Goal: Task Accomplishment & Management: Manage account settings

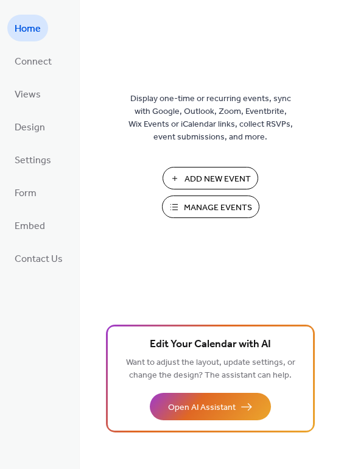
click at [199, 207] on span "Manage Events" at bounding box center [218, 208] width 68 height 13
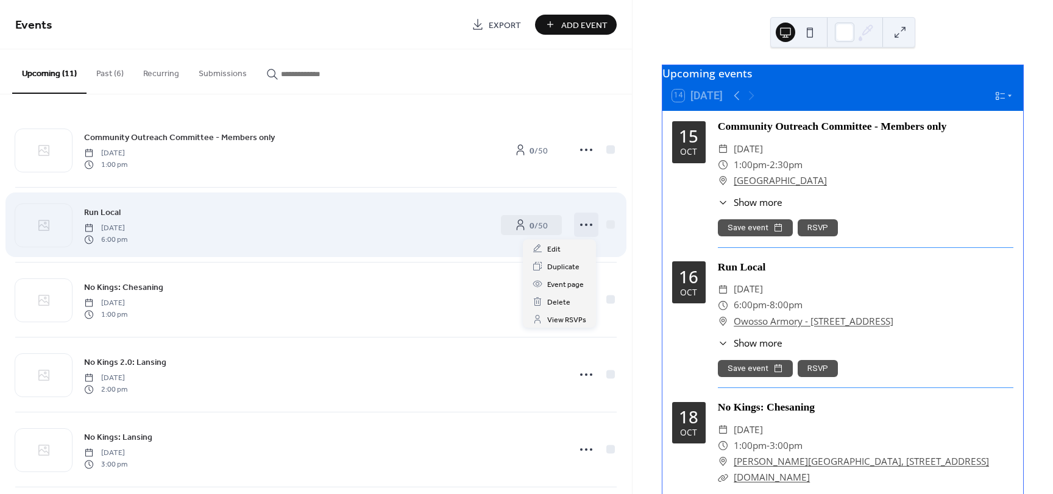
click at [581, 226] on icon at bounding box center [585, 224] width 19 height 19
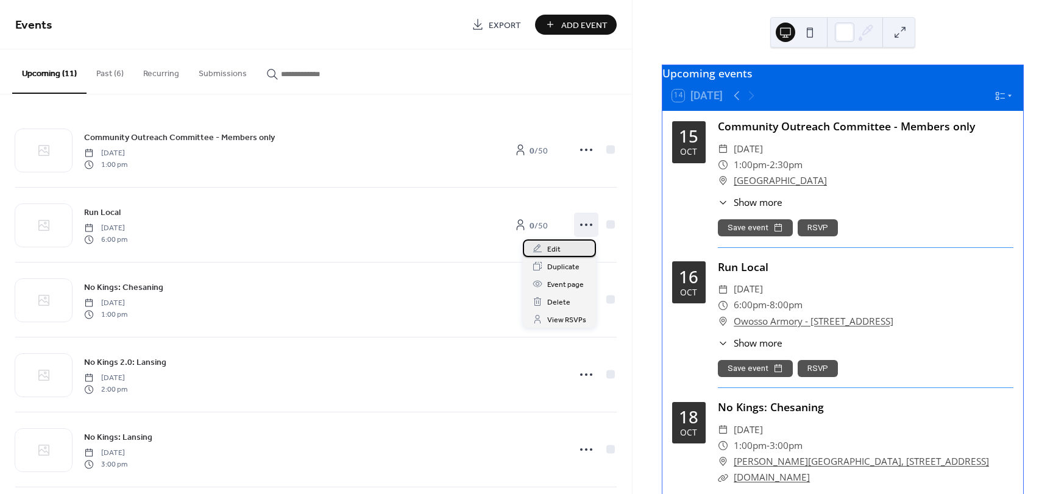
click at [555, 247] on span "Edit" at bounding box center [553, 249] width 13 height 13
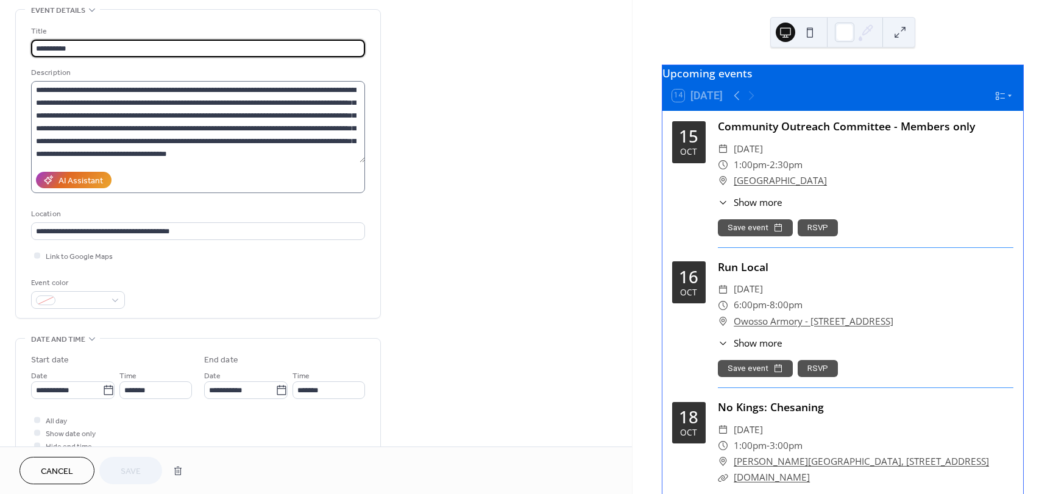
scroll to position [61, 0]
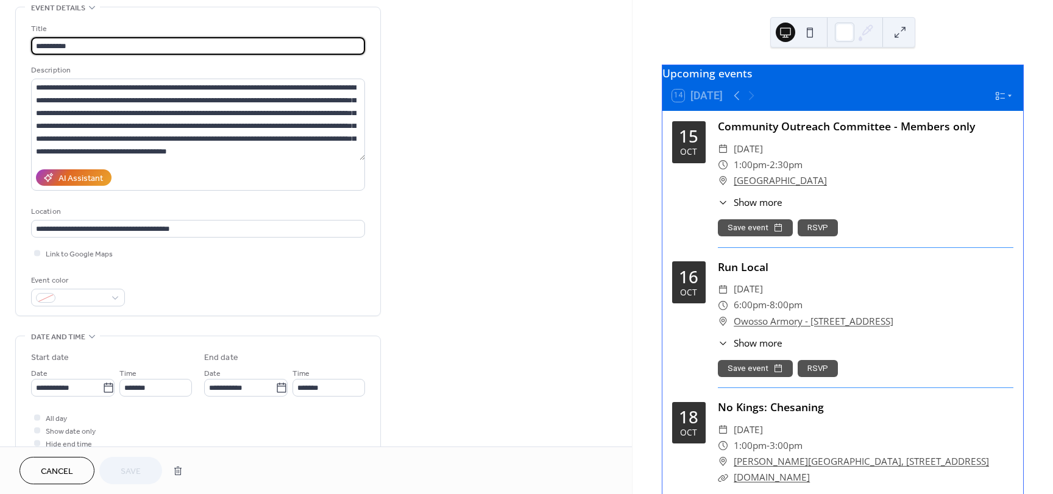
click at [55, 468] on span "Cancel" at bounding box center [57, 471] width 32 height 13
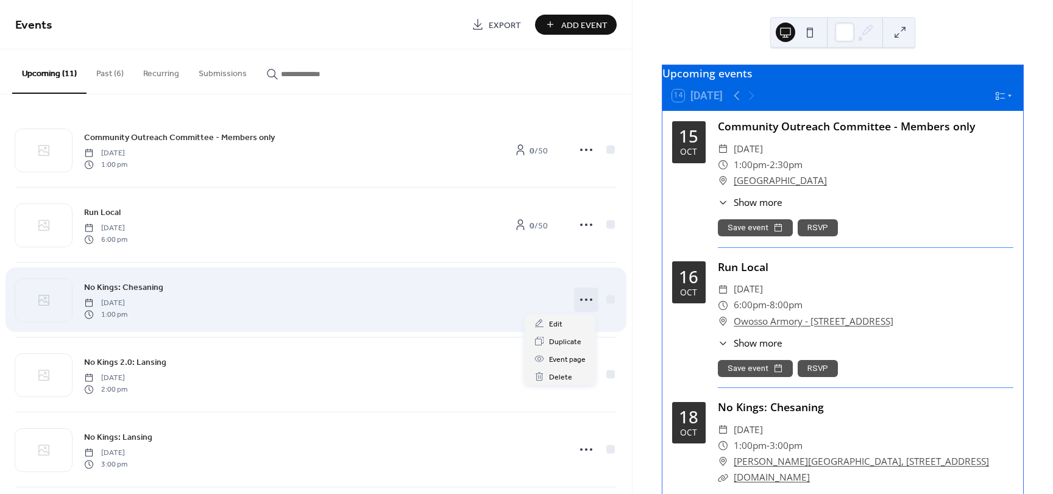
click at [588, 299] on icon at bounding box center [585, 299] width 19 height 19
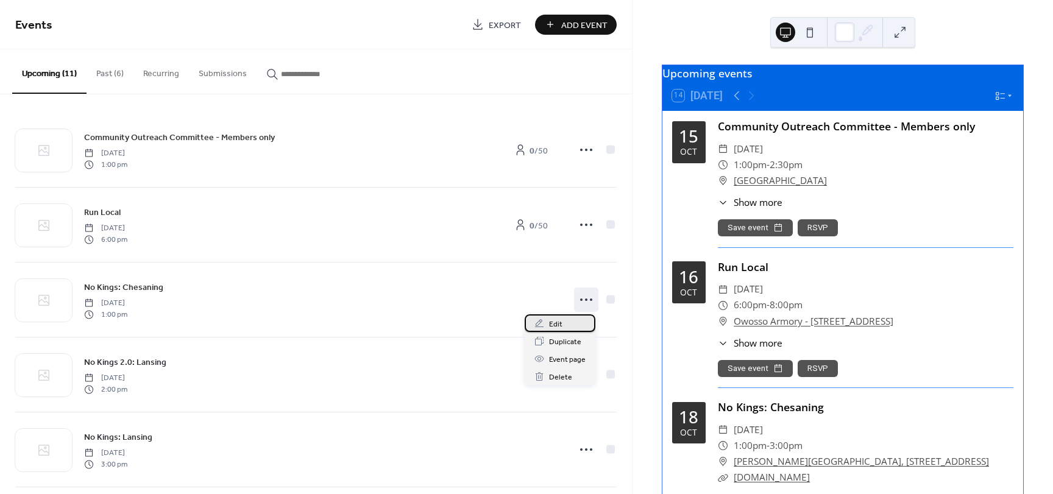
click at [557, 327] on span "Edit" at bounding box center [555, 324] width 13 height 13
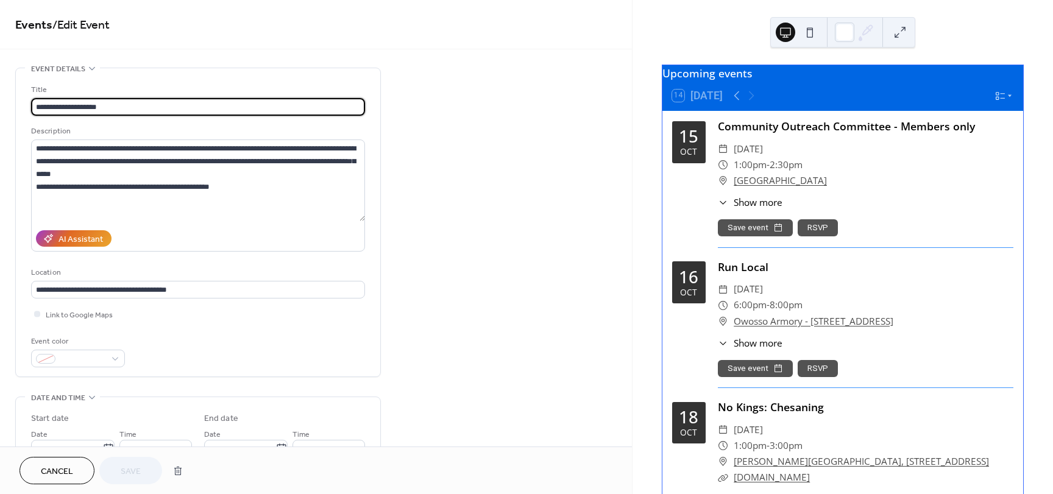
click at [40, 464] on button "Cancel" at bounding box center [56, 470] width 75 height 27
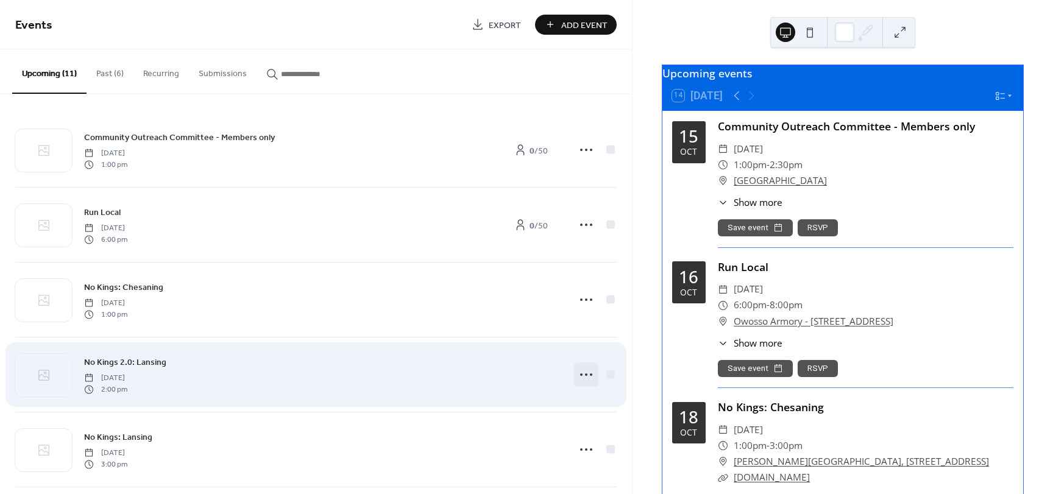
click at [585, 375] on icon at bounding box center [585, 374] width 19 height 19
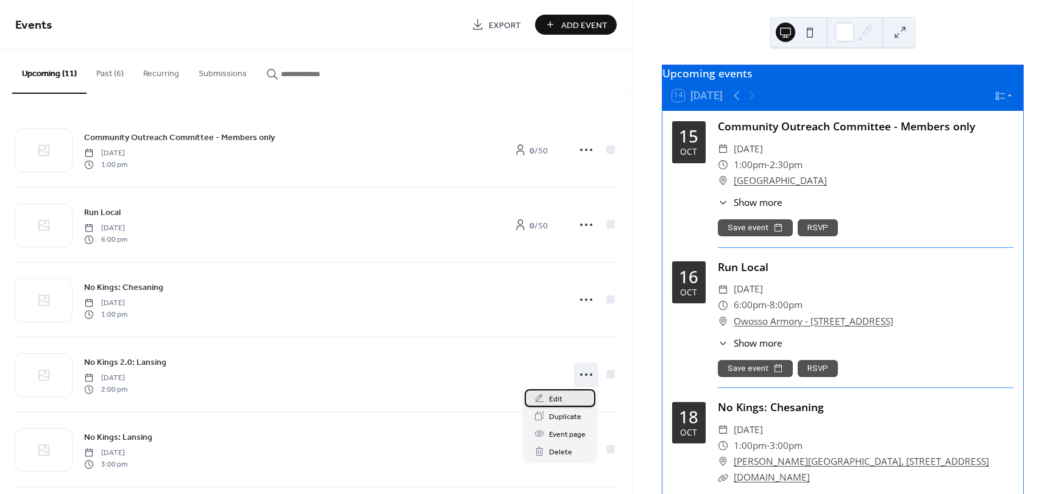
click at [566, 400] on div "Edit" at bounding box center [560, 398] width 71 height 18
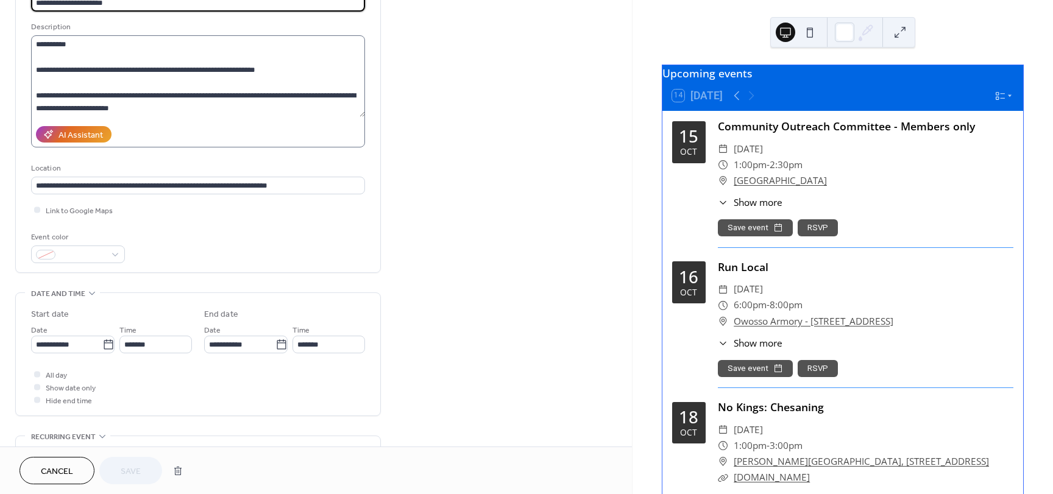
scroll to position [122, 0]
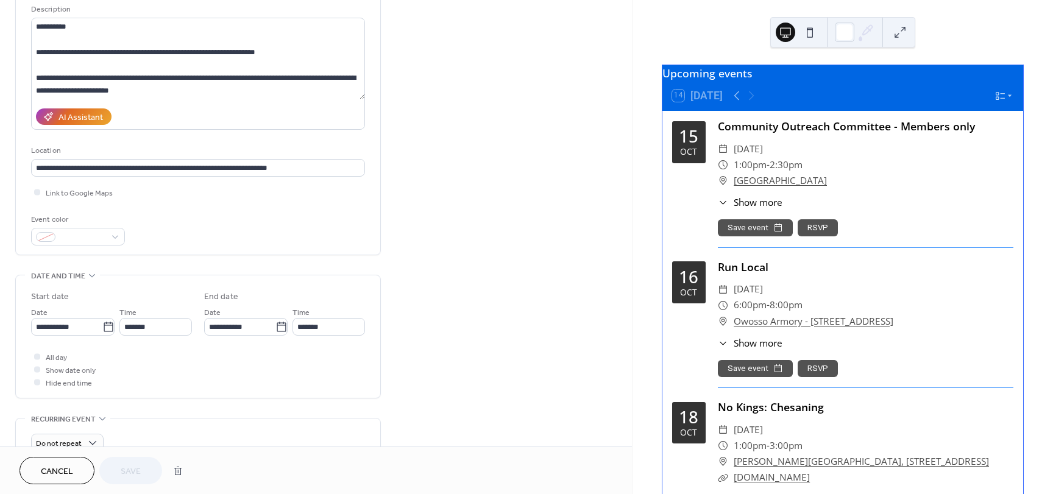
click at [49, 472] on span "Cancel" at bounding box center [57, 471] width 32 height 13
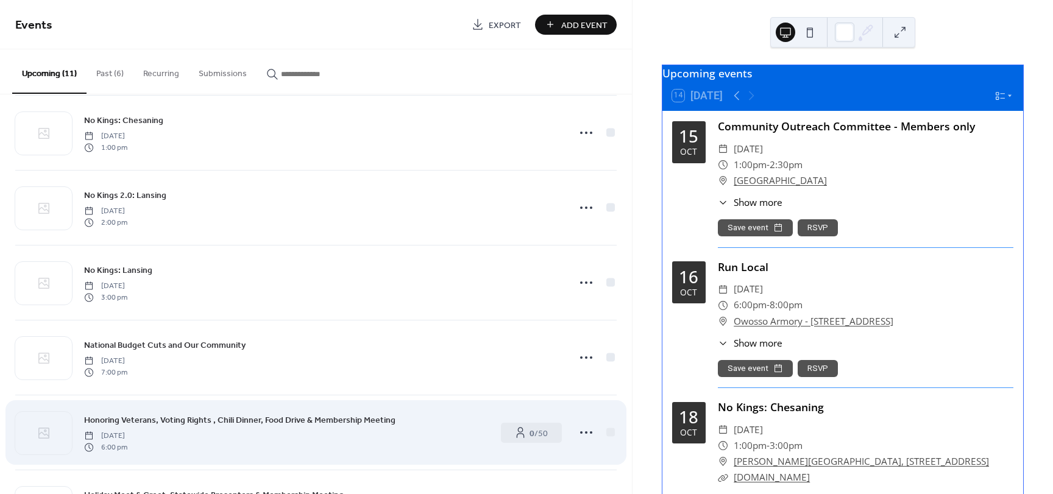
scroll to position [244, 0]
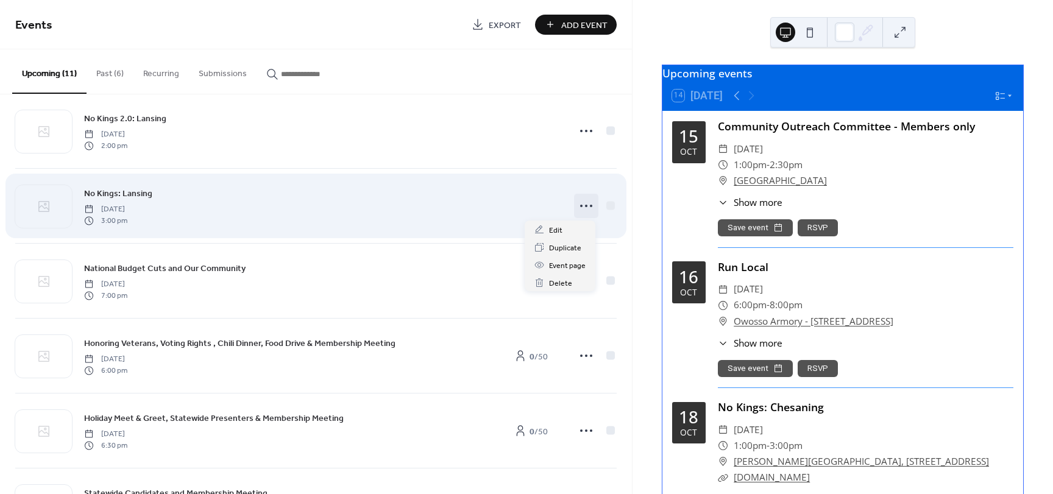
click at [584, 203] on icon at bounding box center [585, 205] width 19 height 19
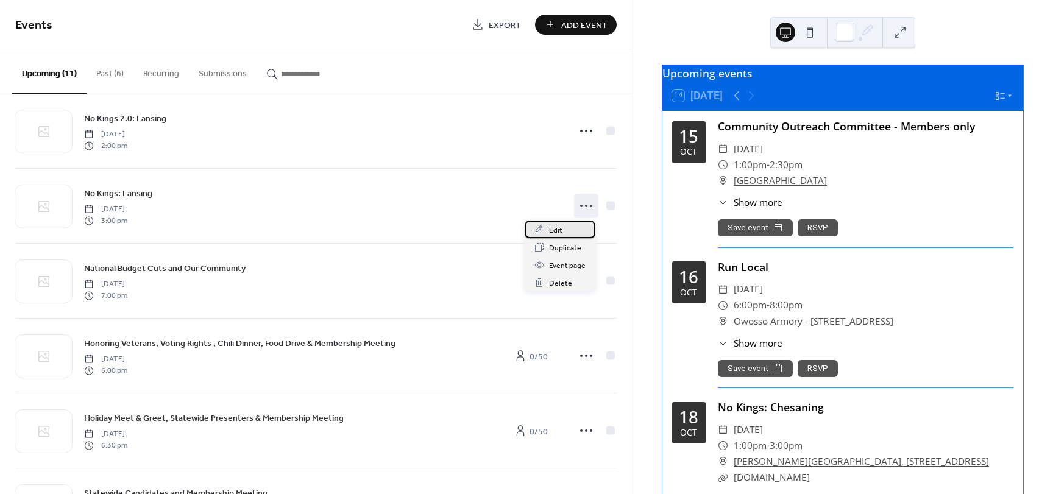
click at [556, 228] on span "Edit" at bounding box center [555, 230] width 13 height 13
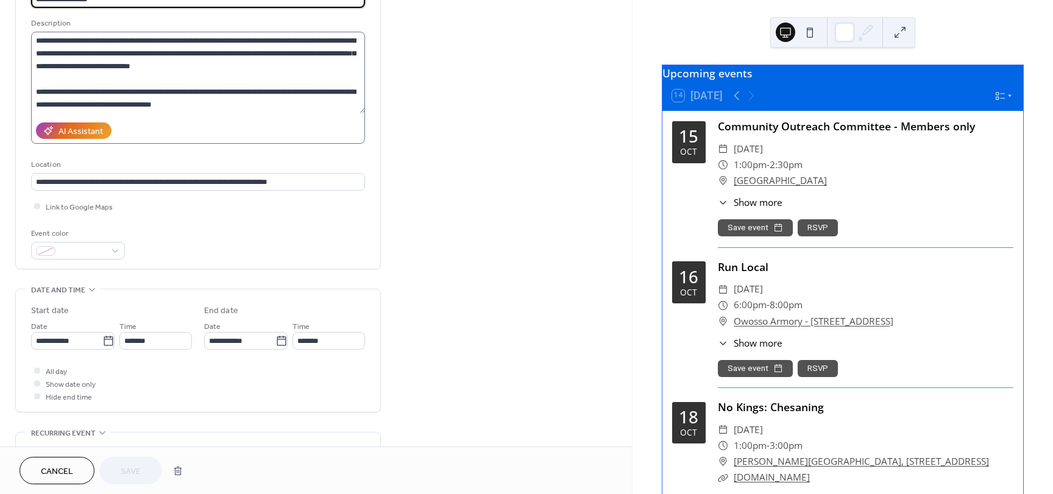
scroll to position [122, 0]
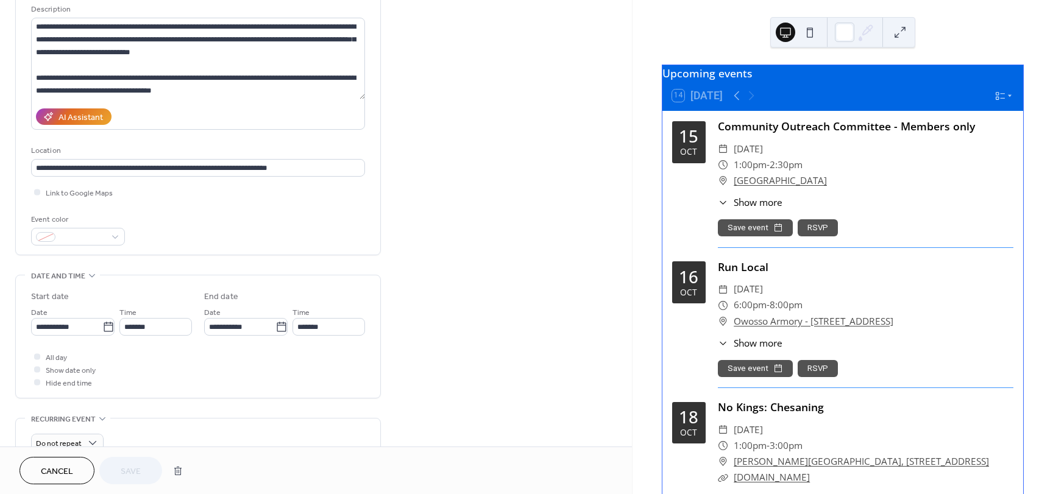
click at [39, 471] on button "Cancel" at bounding box center [56, 470] width 75 height 27
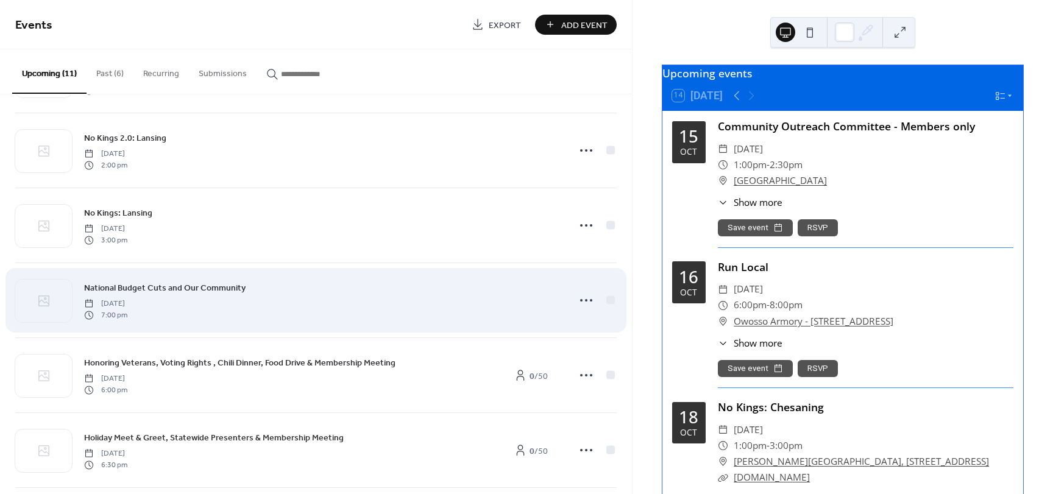
scroll to position [305, 0]
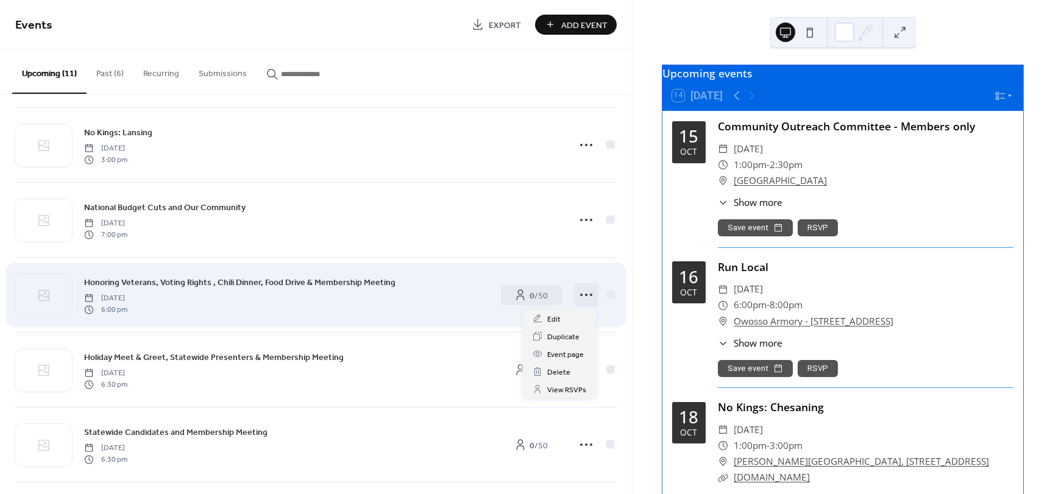
click at [582, 297] on icon at bounding box center [585, 294] width 19 height 19
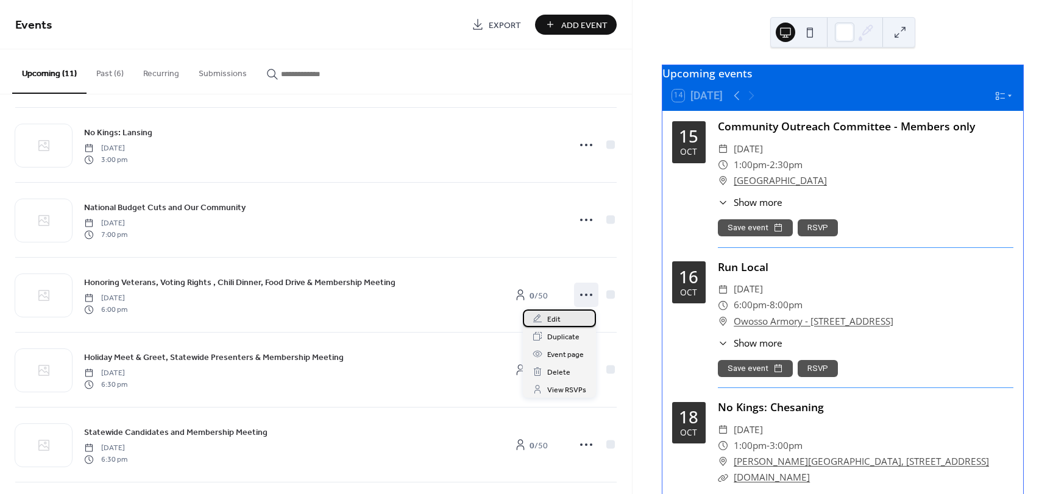
click at [563, 318] on div "Edit" at bounding box center [559, 318] width 73 height 18
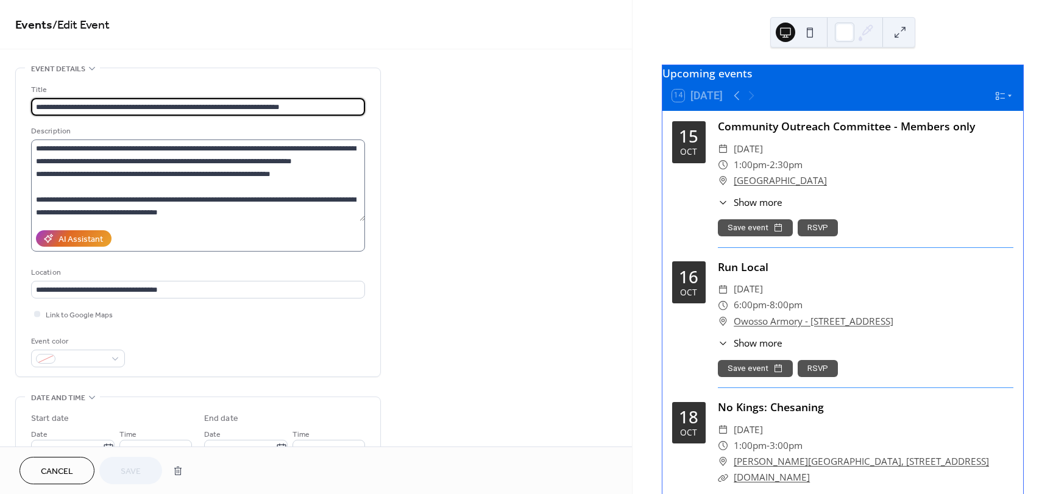
scroll to position [128, 0]
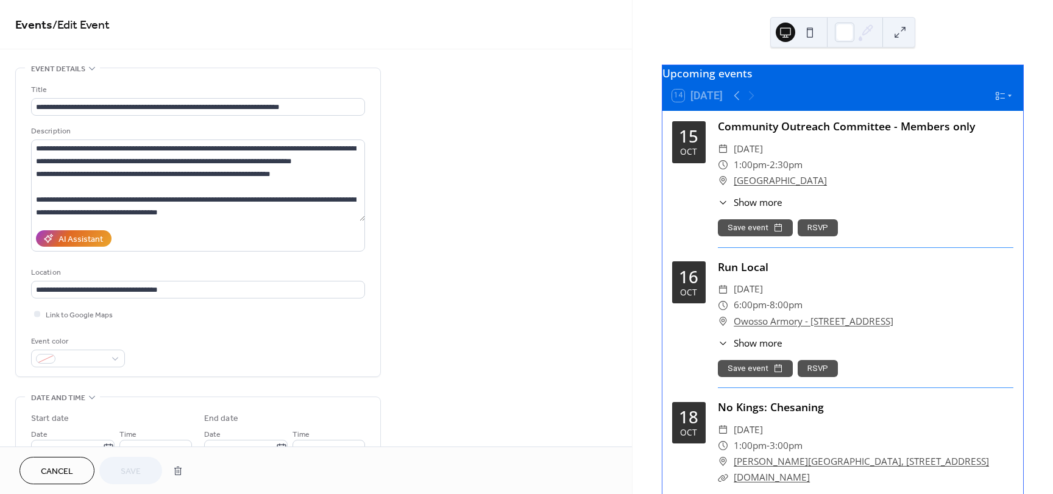
click at [42, 472] on span "Cancel" at bounding box center [57, 471] width 32 height 13
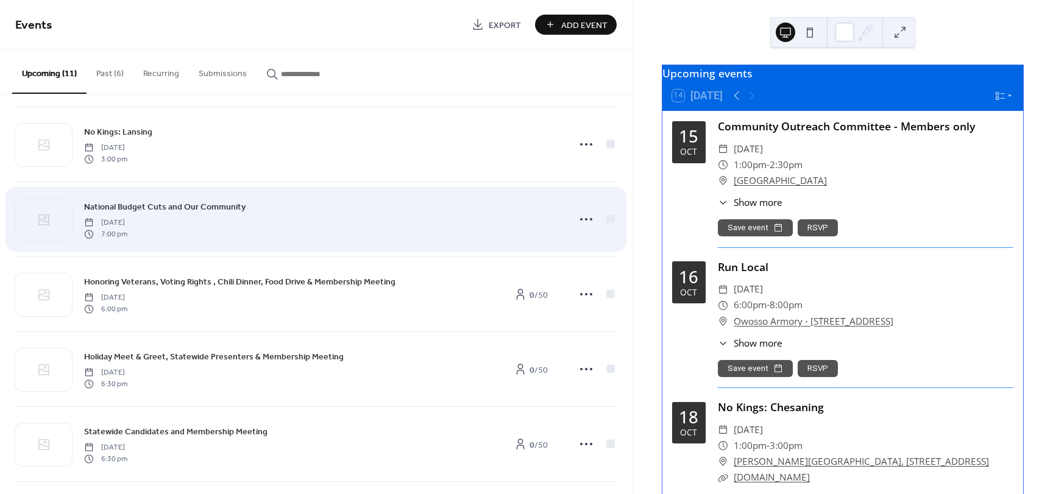
scroll to position [426, 0]
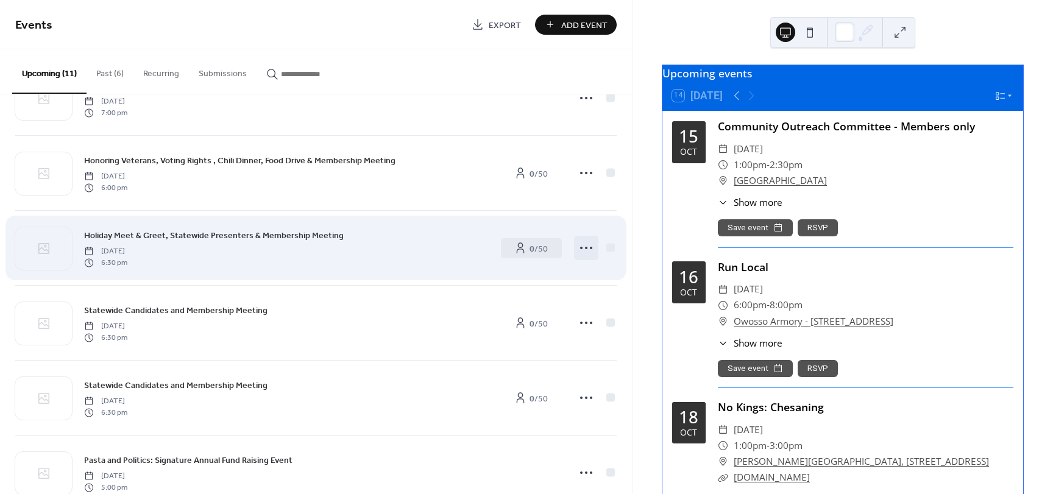
click at [580, 247] on icon at bounding box center [585, 247] width 19 height 19
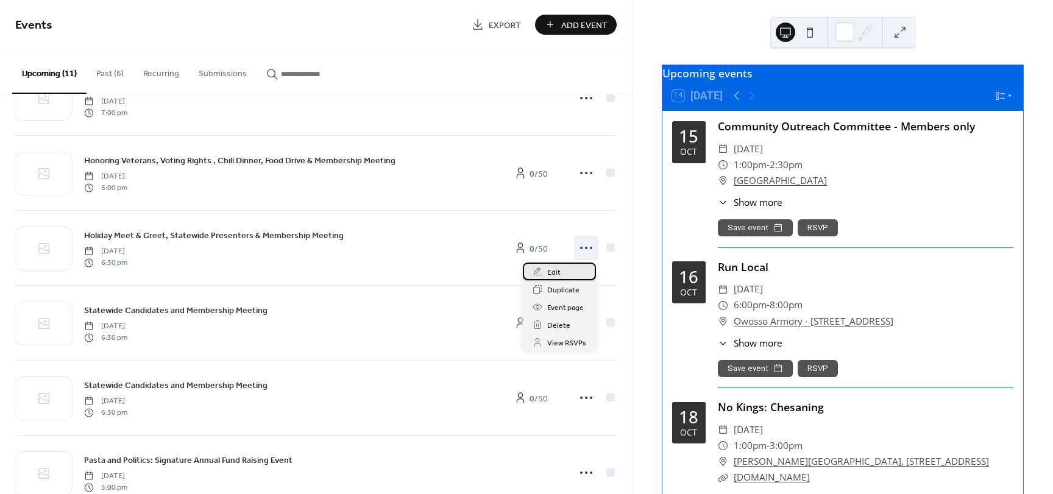
click at [550, 274] on span "Edit" at bounding box center [553, 272] width 13 height 13
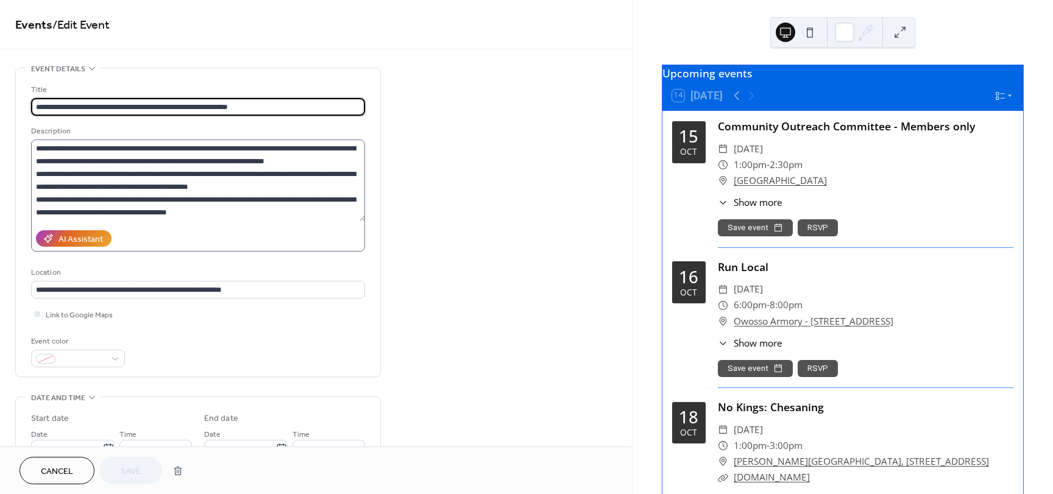
scroll to position [61, 0]
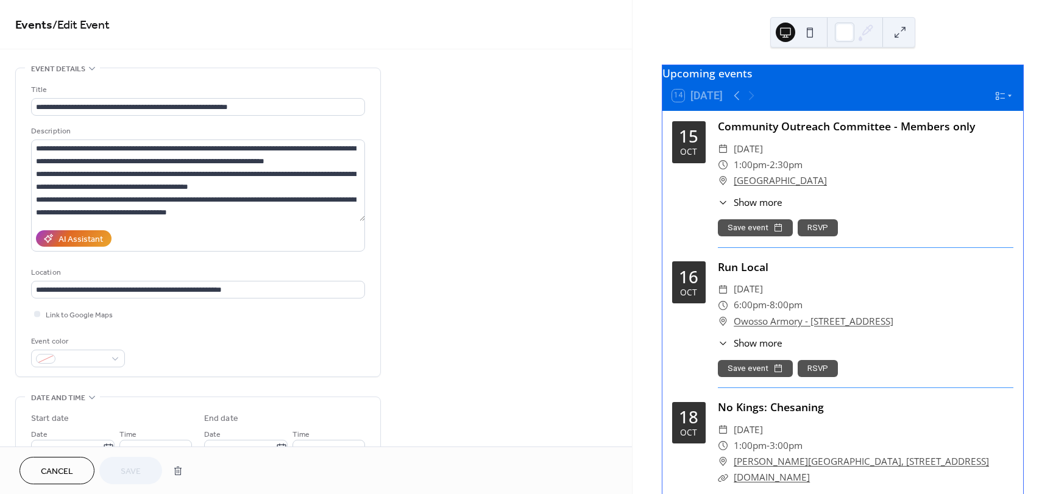
click at [59, 467] on span "Cancel" at bounding box center [57, 471] width 32 height 13
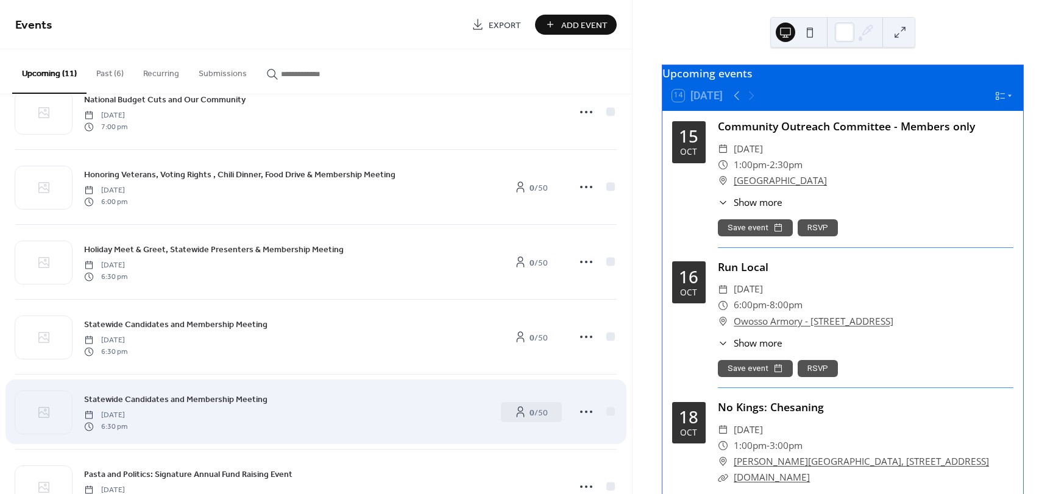
scroll to position [426, 0]
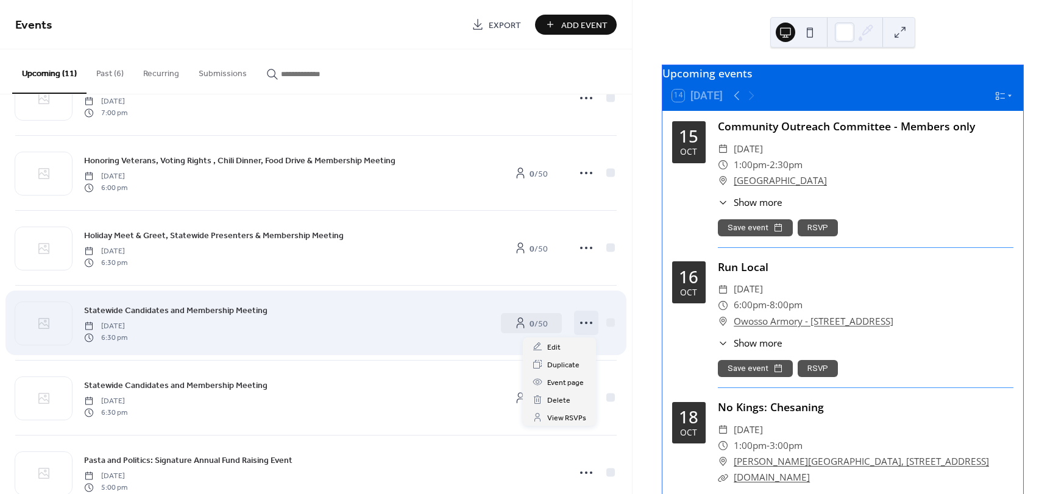
click at [582, 320] on icon at bounding box center [585, 322] width 19 height 19
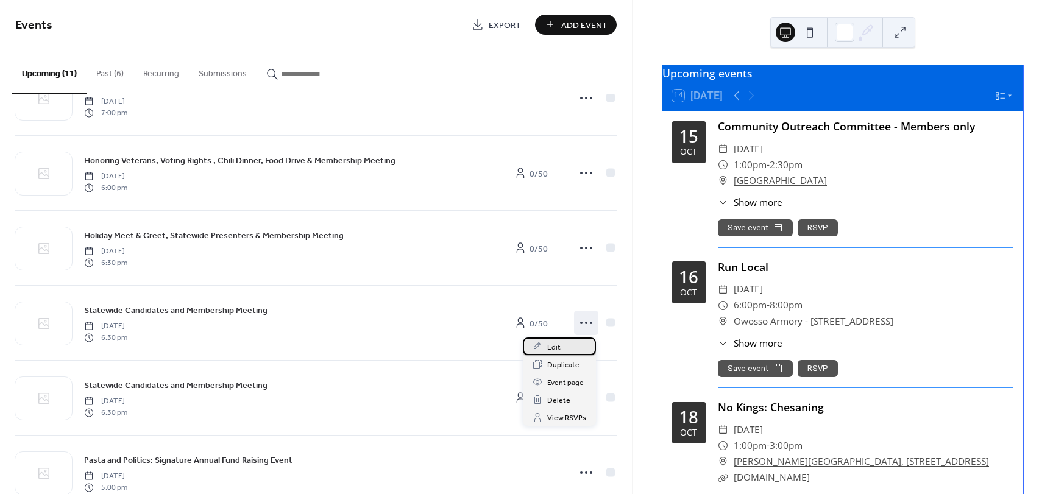
click at [551, 353] on span "Edit" at bounding box center [553, 347] width 13 height 13
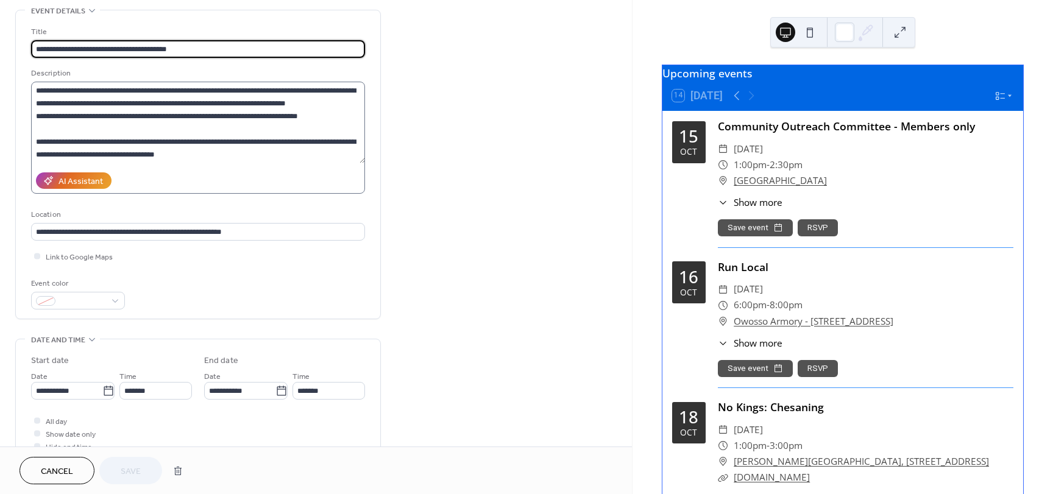
scroll to position [61, 0]
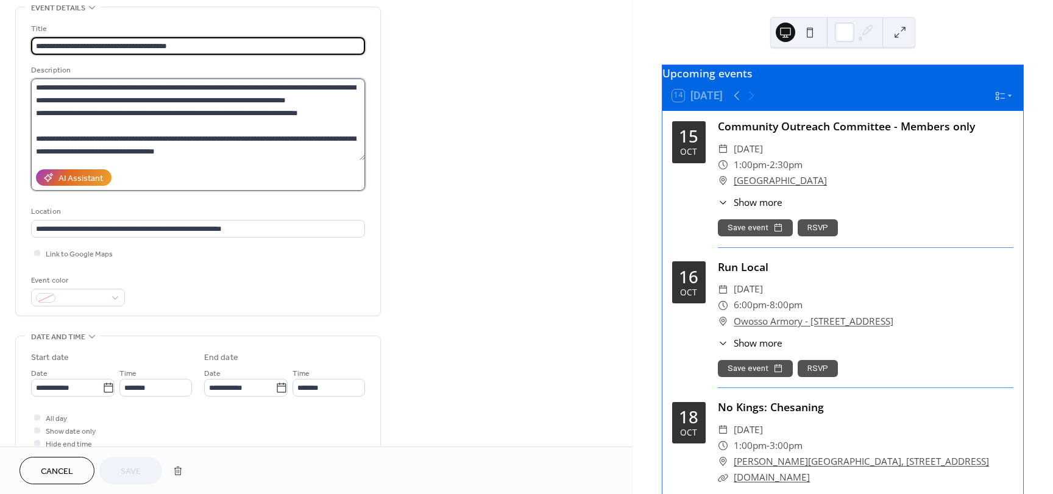
click at [212, 150] on textarea "**********" at bounding box center [198, 120] width 334 height 82
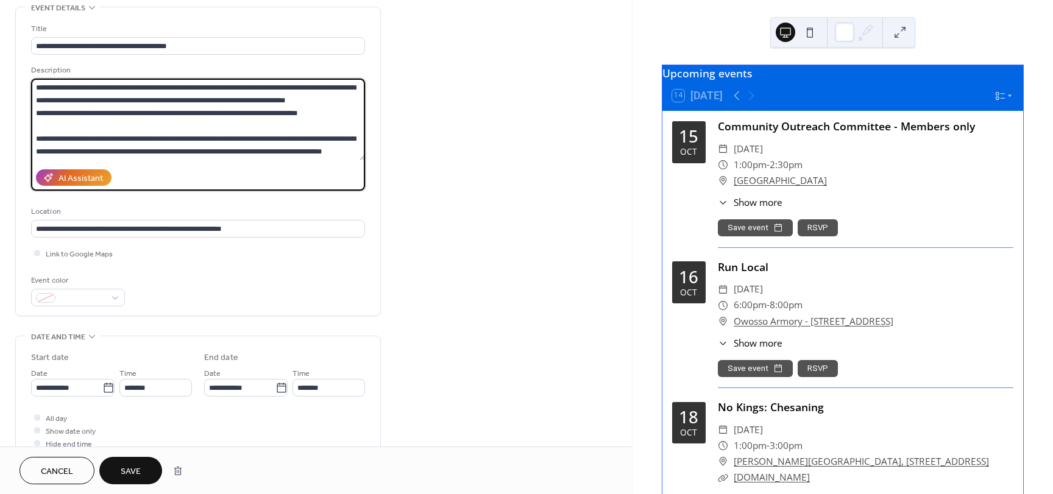
scroll to position [88, 0]
click at [242, 133] on textarea "**********" at bounding box center [198, 120] width 334 height 82
click at [233, 127] on textarea "**********" at bounding box center [198, 120] width 334 height 82
click at [280, 126] on textarea "**********" at bounding box center [198, 120] width 334 height 82
click at [327, 126] on textarea "**********" at bounding box center [198, 120] width 334 height 82
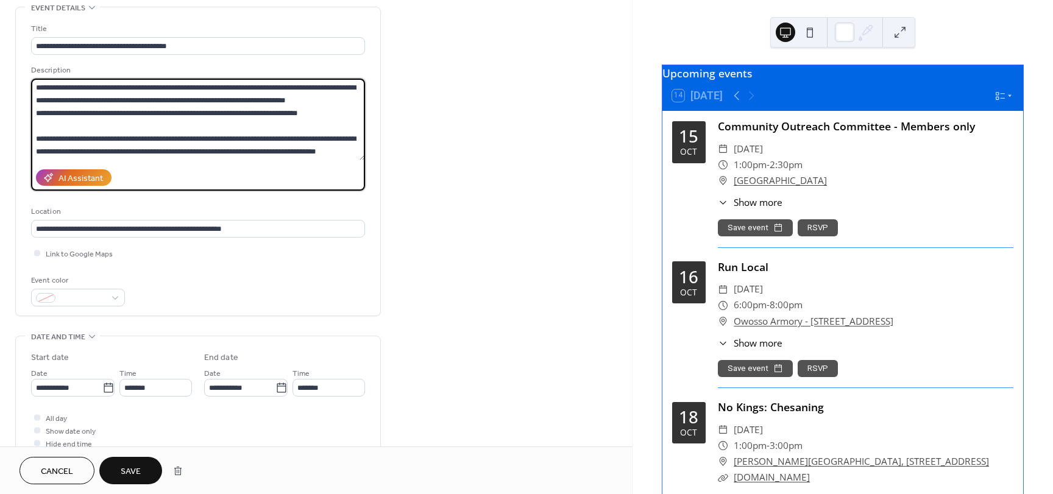
click at [81, 144] on textarea "**********" at bounding box center [198, 120] width 334 height 82
click at [344, 150] on textarea "**********" at bounding box center [198, 120] width 334 height 82
type textarea "**********"
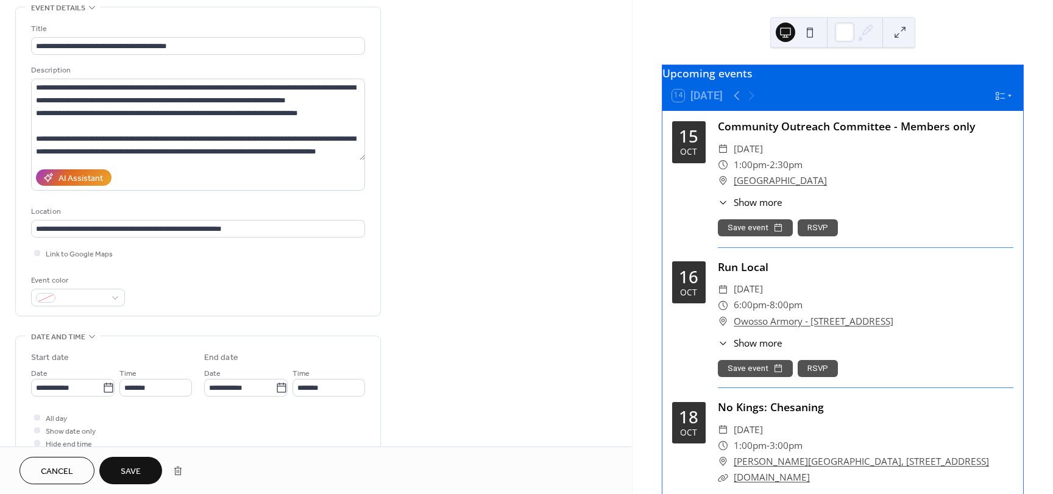
click at [132, 465] on span "Save" at bounding box center [131, 471] width 20 height 13
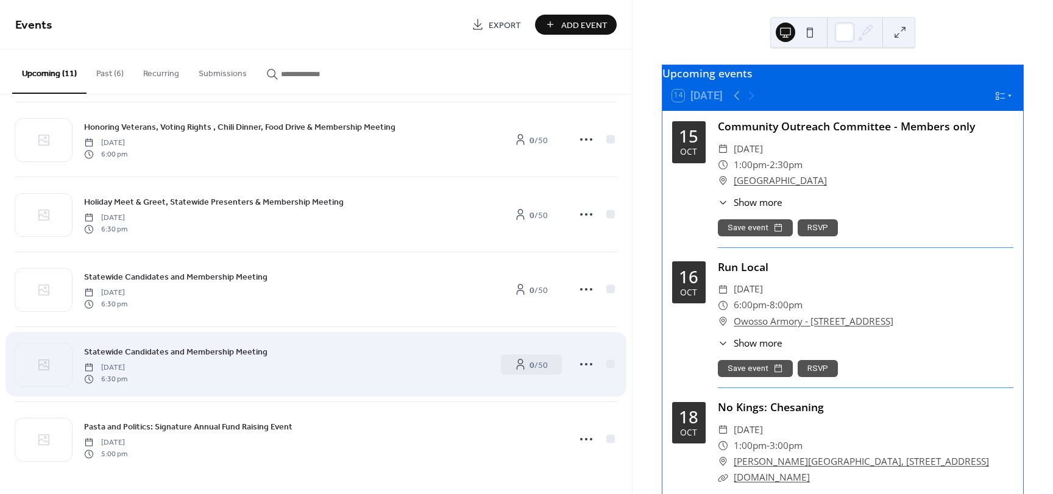
scroll to position [461, 0]
click at [582, 366] on icon at bounding box center [585, 363] width 19 height 19
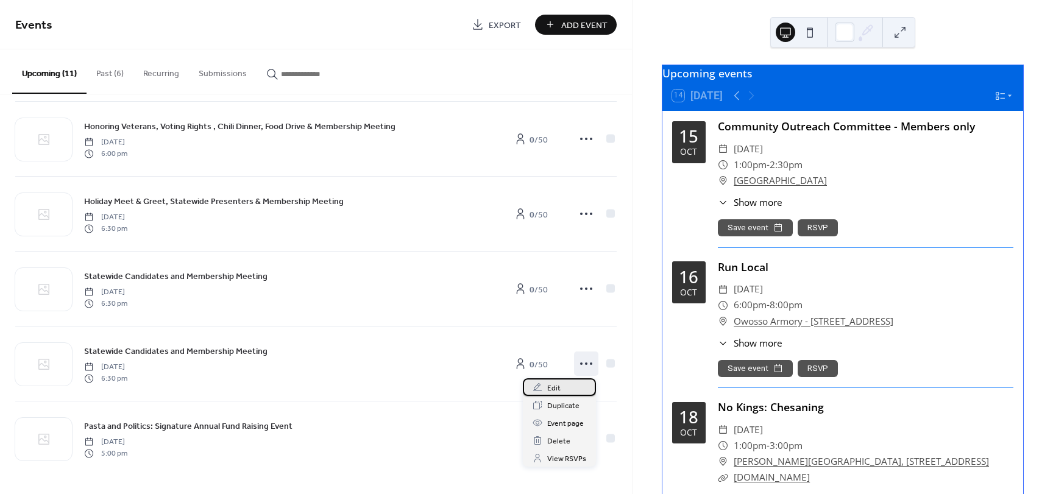
click at [561, 385] on div "Edit" at bounding box center [559, 387] width 73 height 18
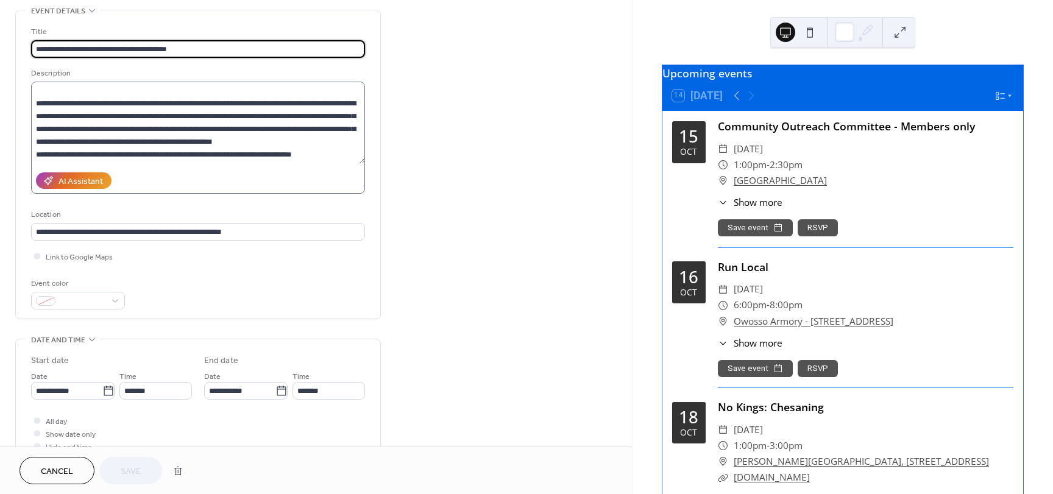
scroll to position [61, 0]
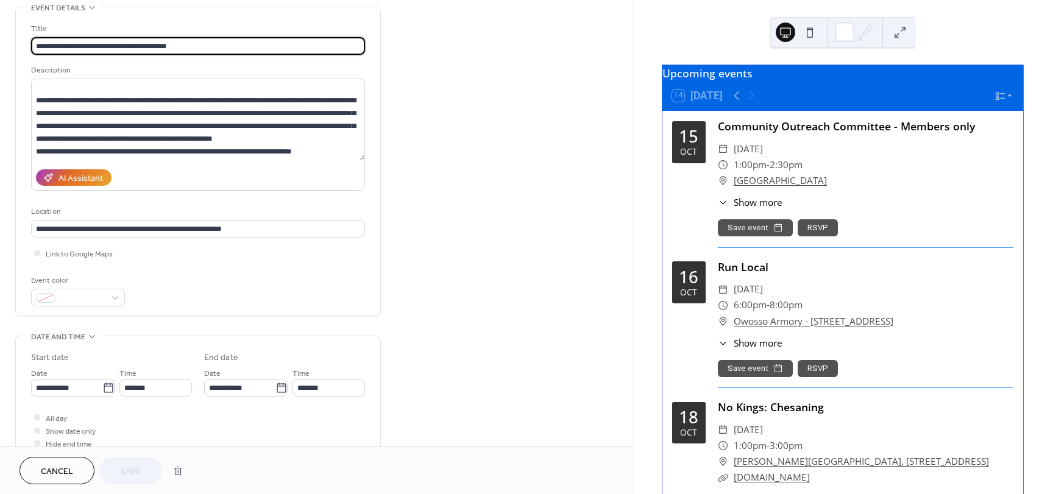
click at [77, 466] on button "Cancel" at bounding box center [56, 470] width 75 height 27
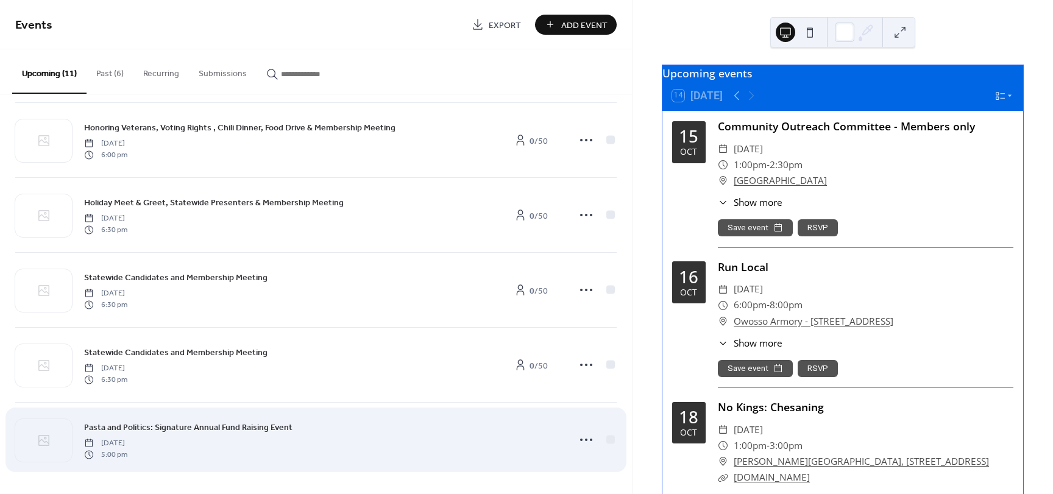
scroll to position [461, 0]
click at [582, 440] on icon at bounding box center [585, 438] width 19 height 19
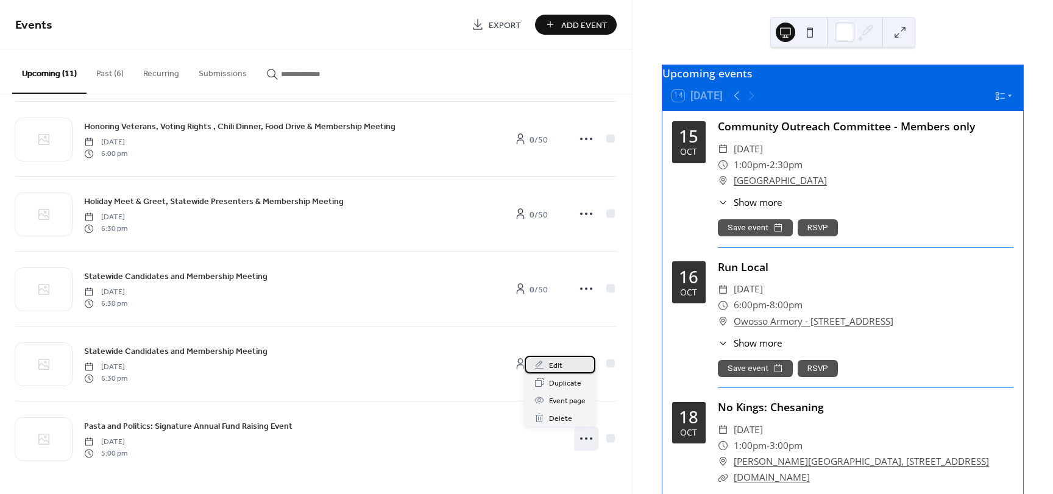
click at [550, 360] on span "Edit" at bounding box center [555, 365] width 13 height 13
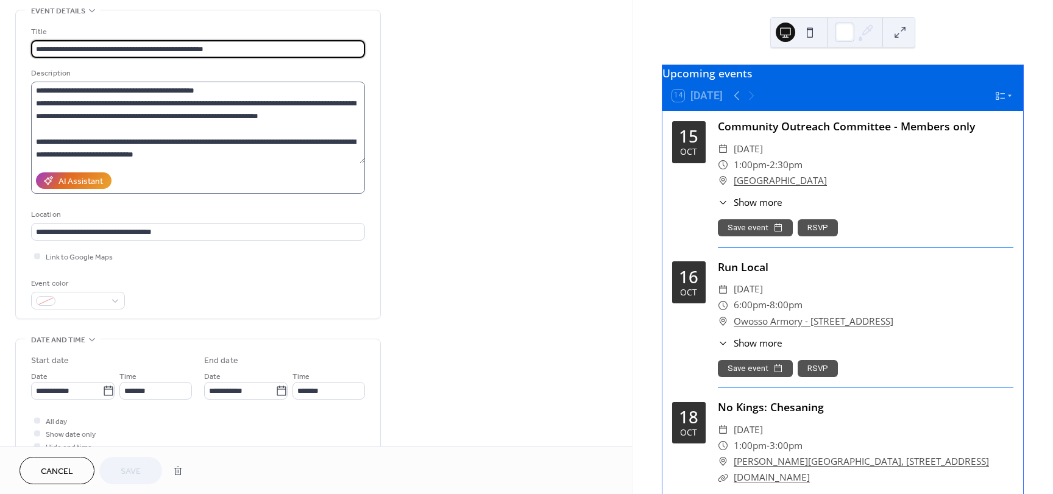
scroll to position [61, 0]
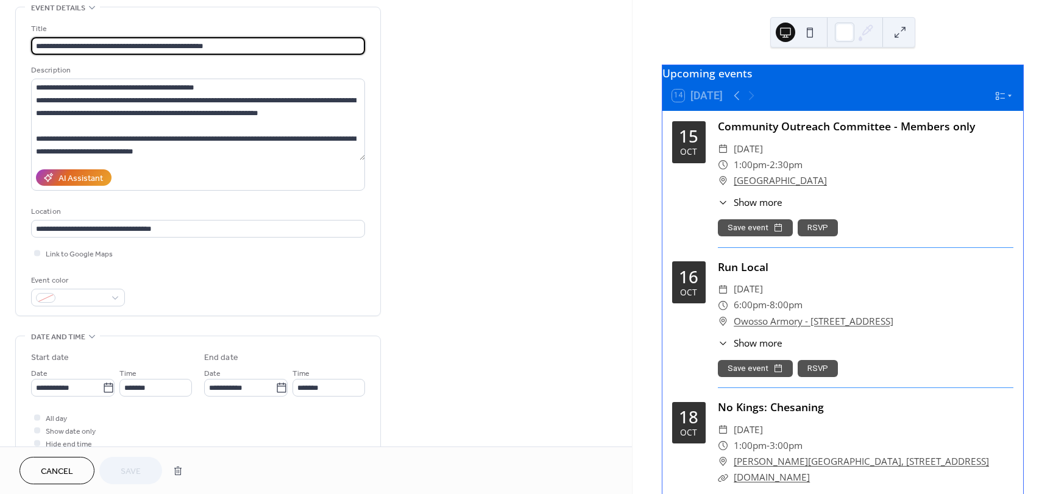
click at [49, 472] on span "Cancel" at bounding box center [57, 471] width 32 height 13
